Goal: Check status: Check status

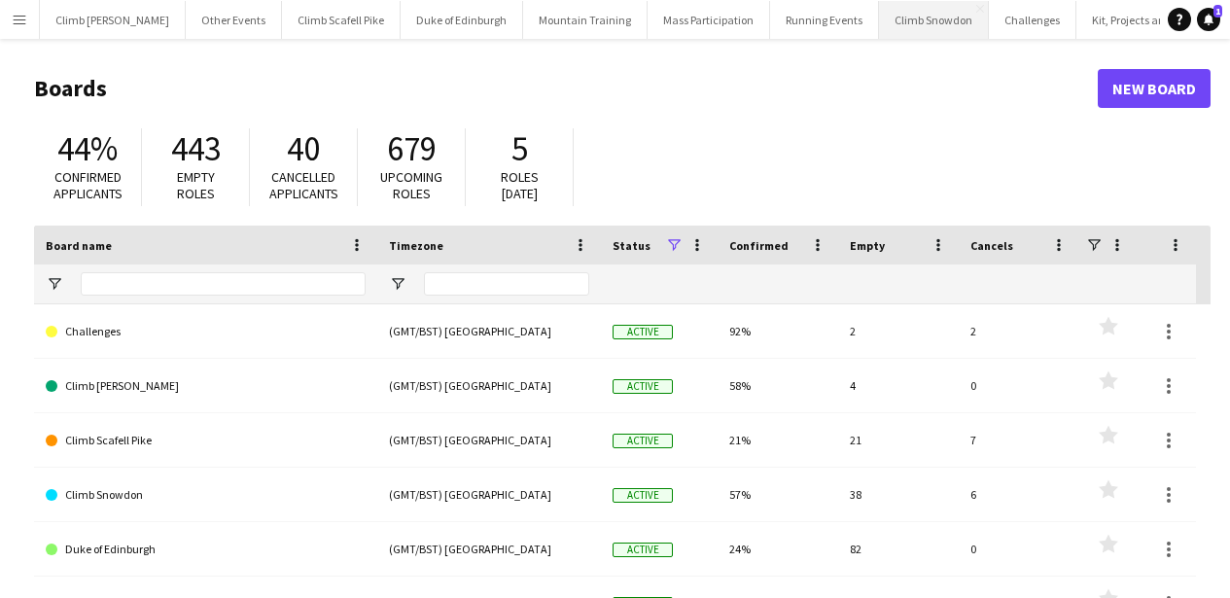
click at [921, 29] on button "Climb Snowdon Close" at bounding box center [934, 20] width 110 height 38
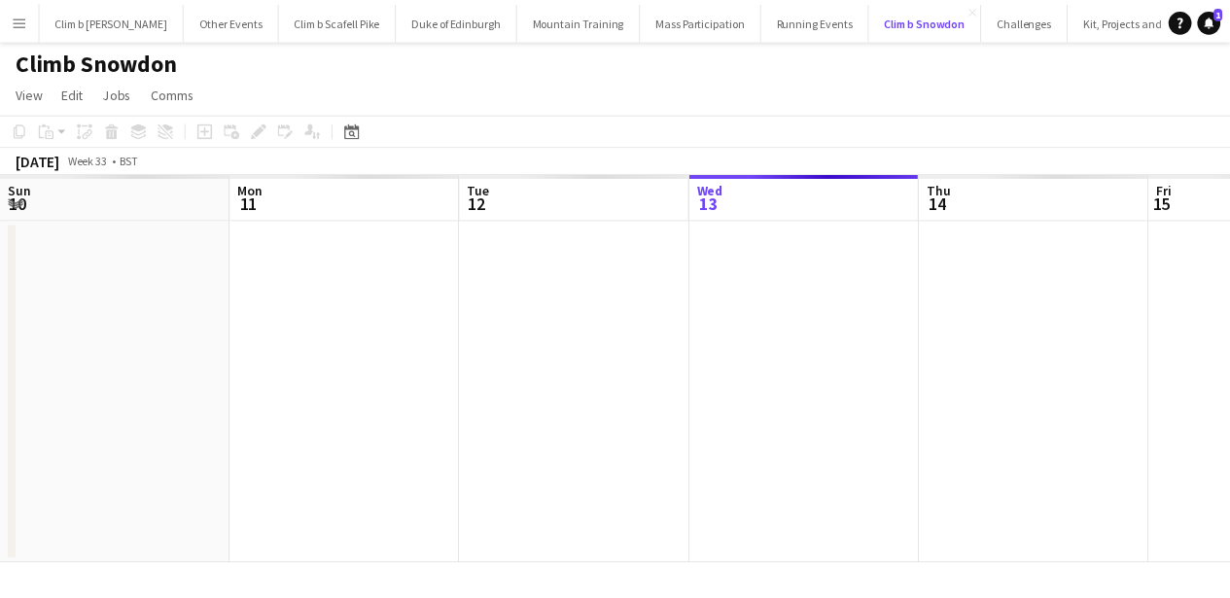
scroll to position [0, 465]
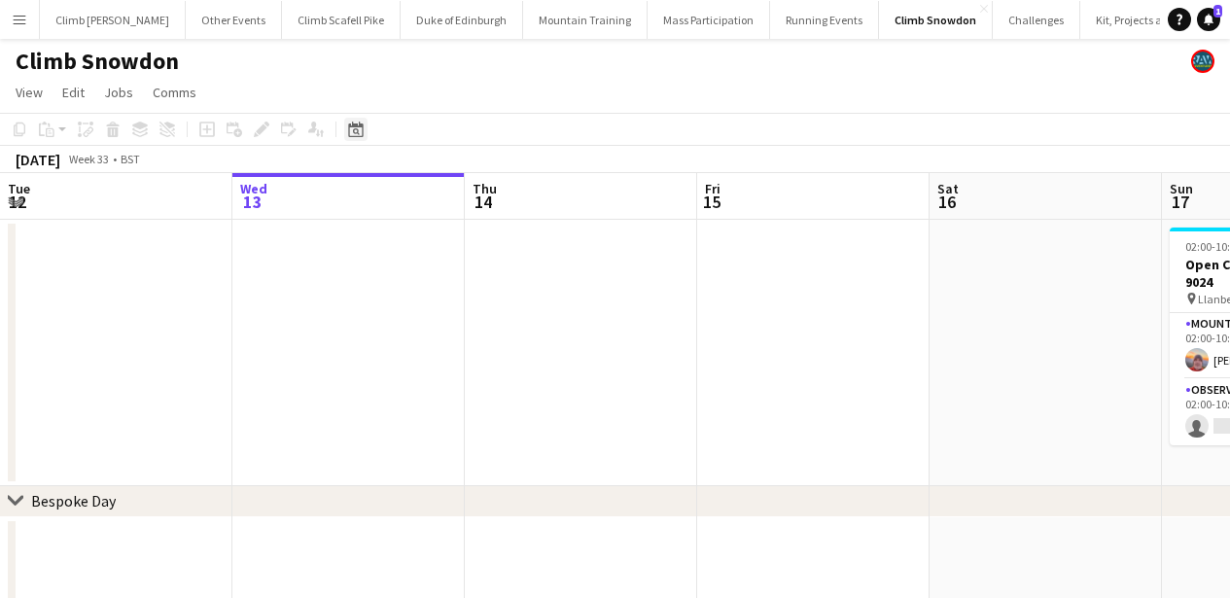
click at [358, 124] on icon "Date picker" at bounding box center [356, 130] width 16 height 16
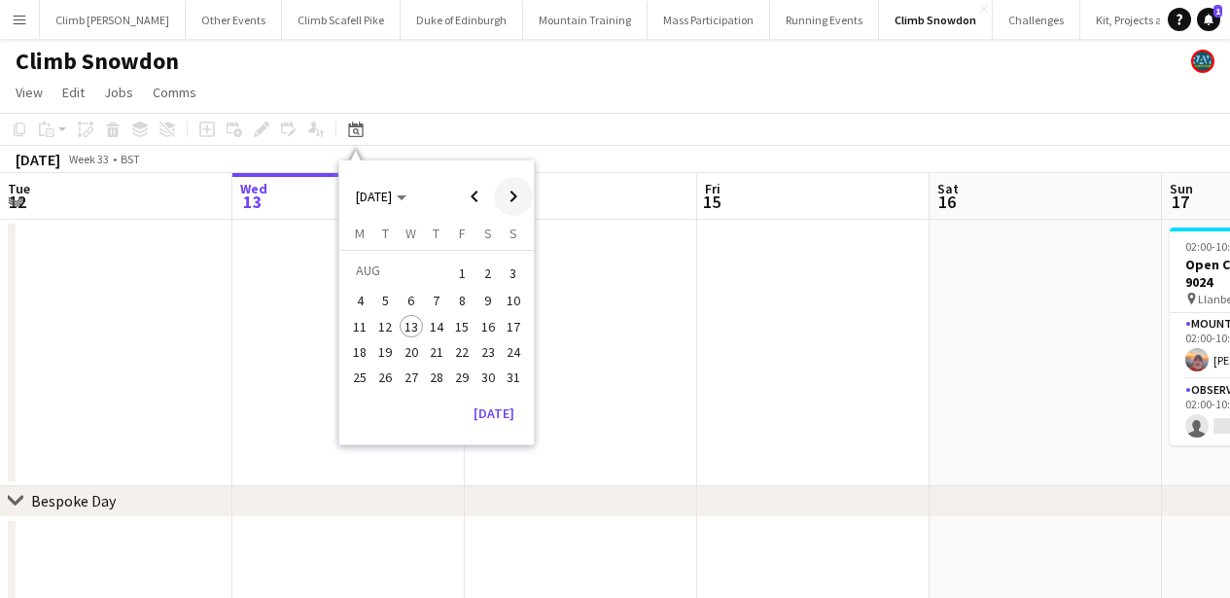
click at [499, 191] on span "Next month" at bounding box center [513, 196] width 39 height 39
click at [426, 369] on span "25" at bounding box center [436, 372] width 23 height 23
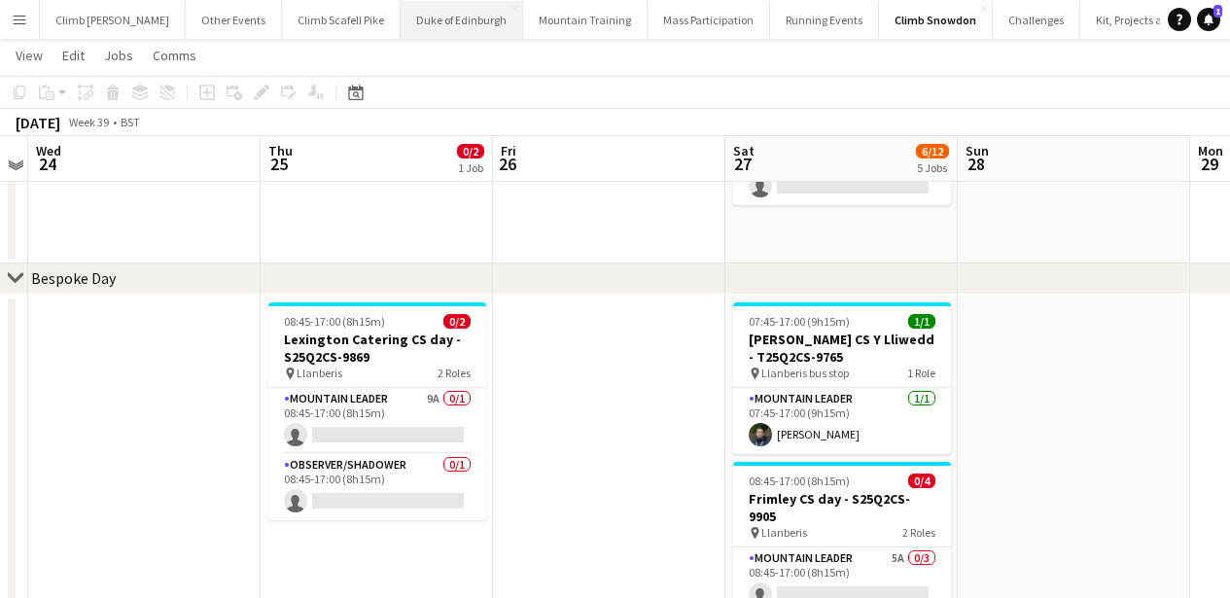
scroll to position [222, 0]
